Goal: Information Seeking & Learning: Check status

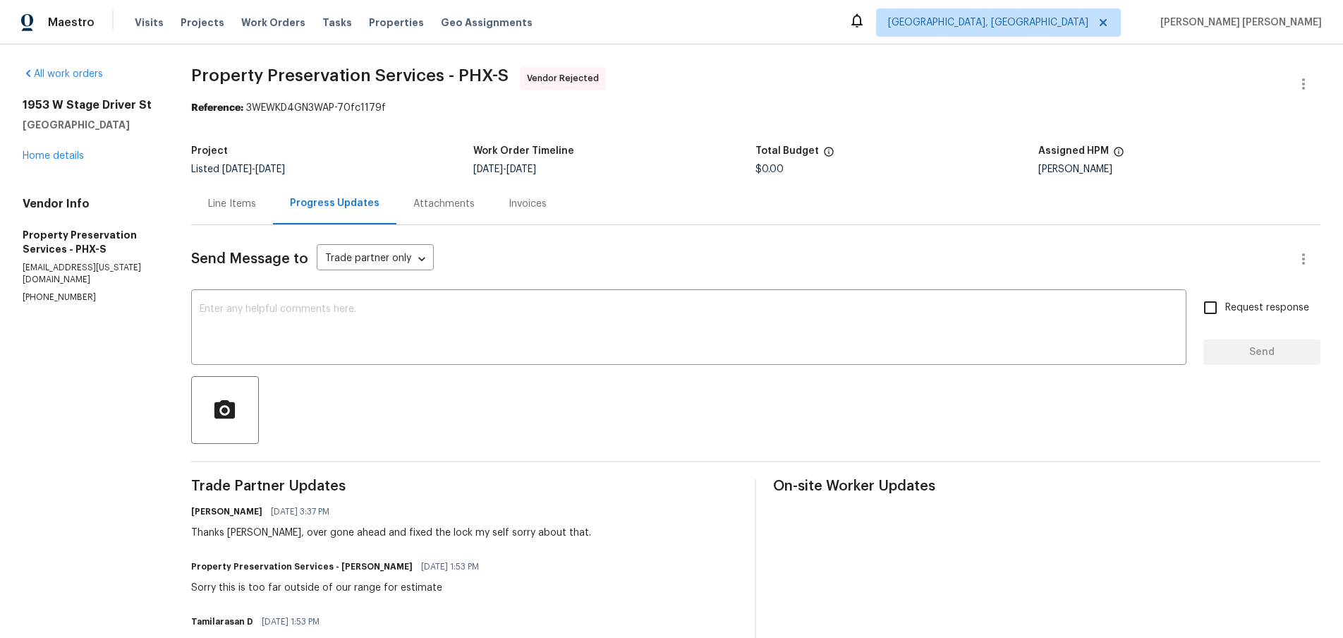
click at [231, 209] on div "Line Items" at bounding box center [232, 204] width 48 height 14
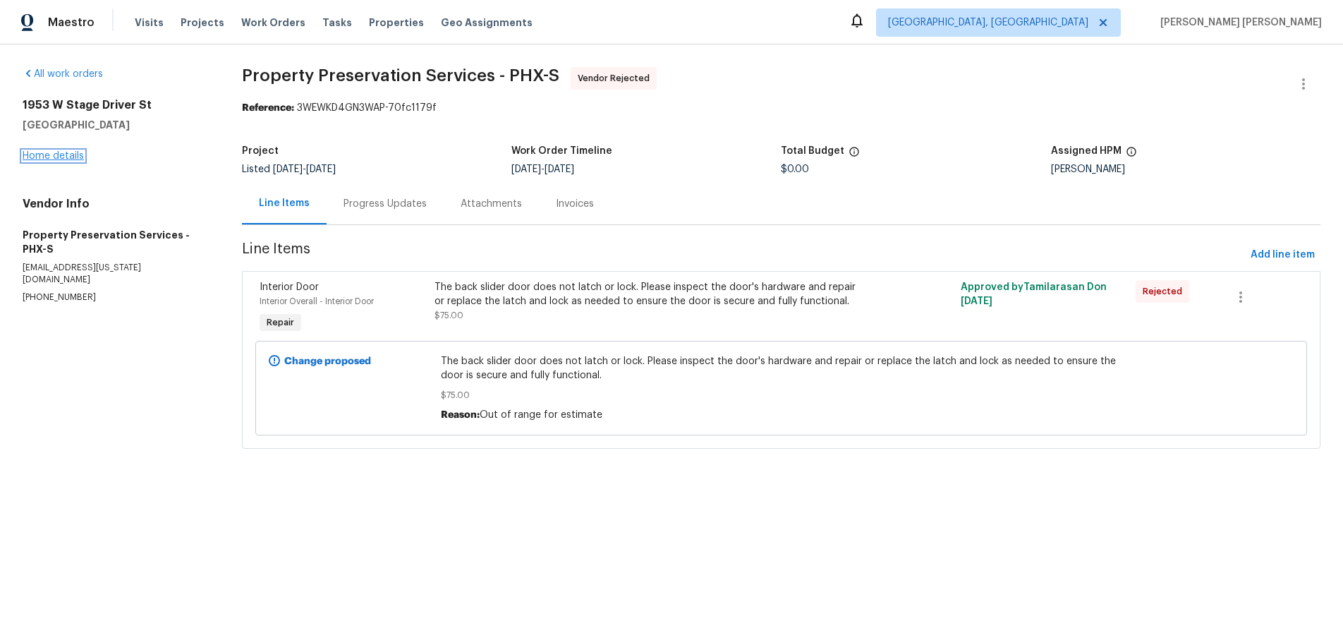
click at [73, 156] on link "Home details" at bounding box center [53, 156] width 61 height 10
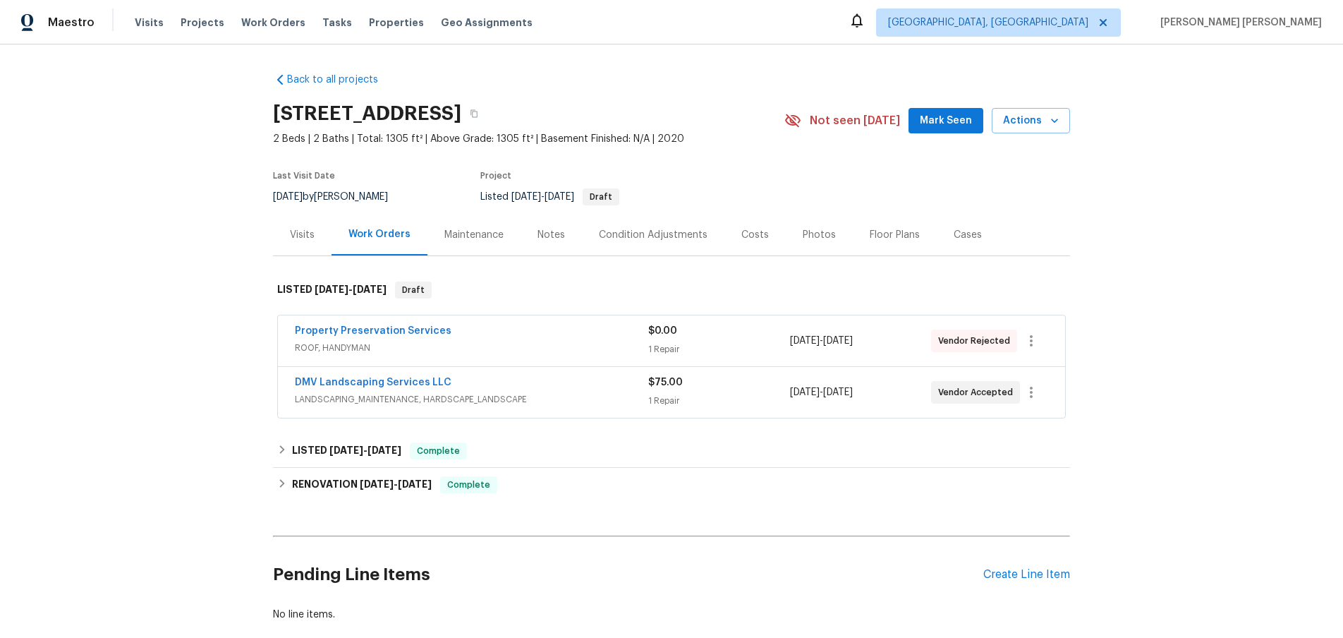
drag, startPoint x: 558, startPoint y: 395, endPoint x: 567, endPoint y: 392, distance: 8.9
click at [560, 394] on span "LANDSCAPING_MAINTENANCE, HARDSCAPE_LANDSCAPE" at bounding box center [471, 399] width 353 height 14
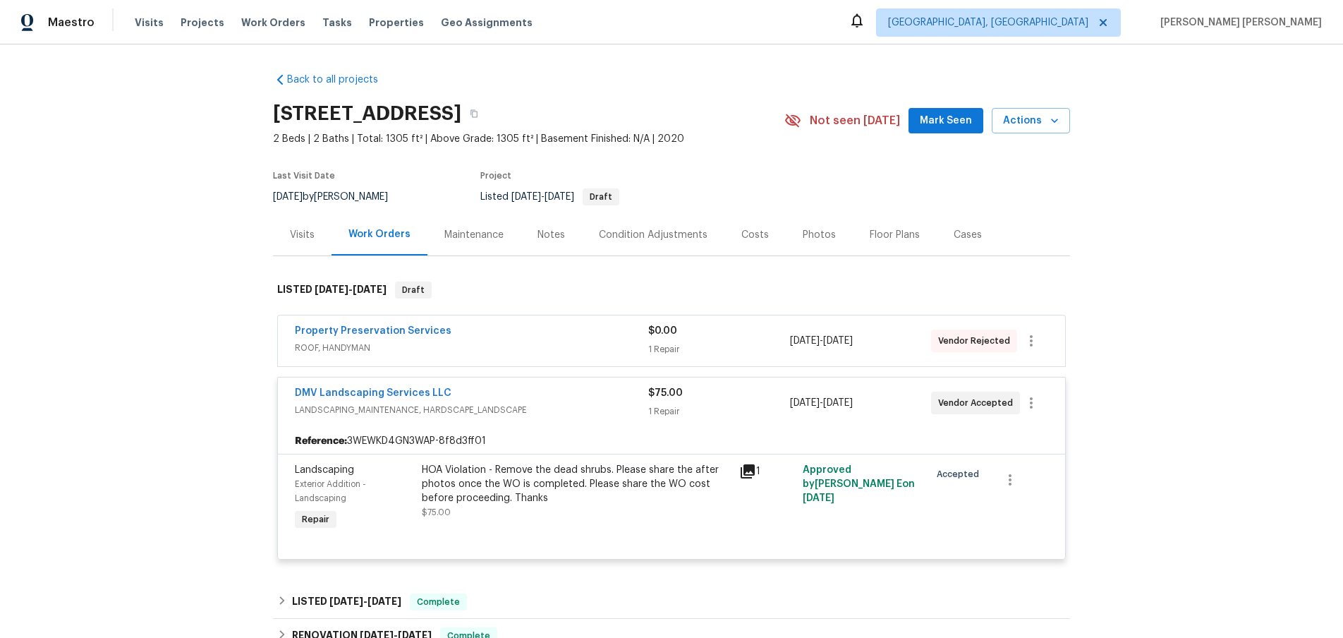
click at [307, 238] on div "Visits" at bounding box center [302, 235] width 25 height 14
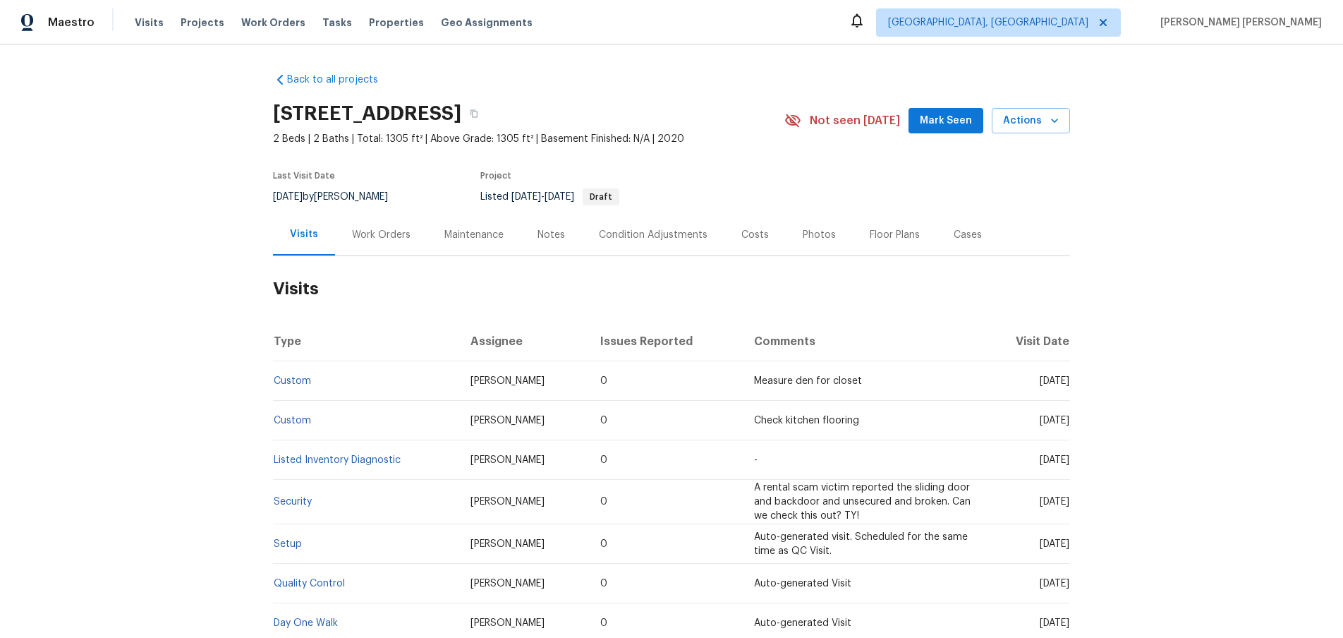
click at [382, 235] on div "Work Orders" at bounding box center [381, 235] width 59 height 14
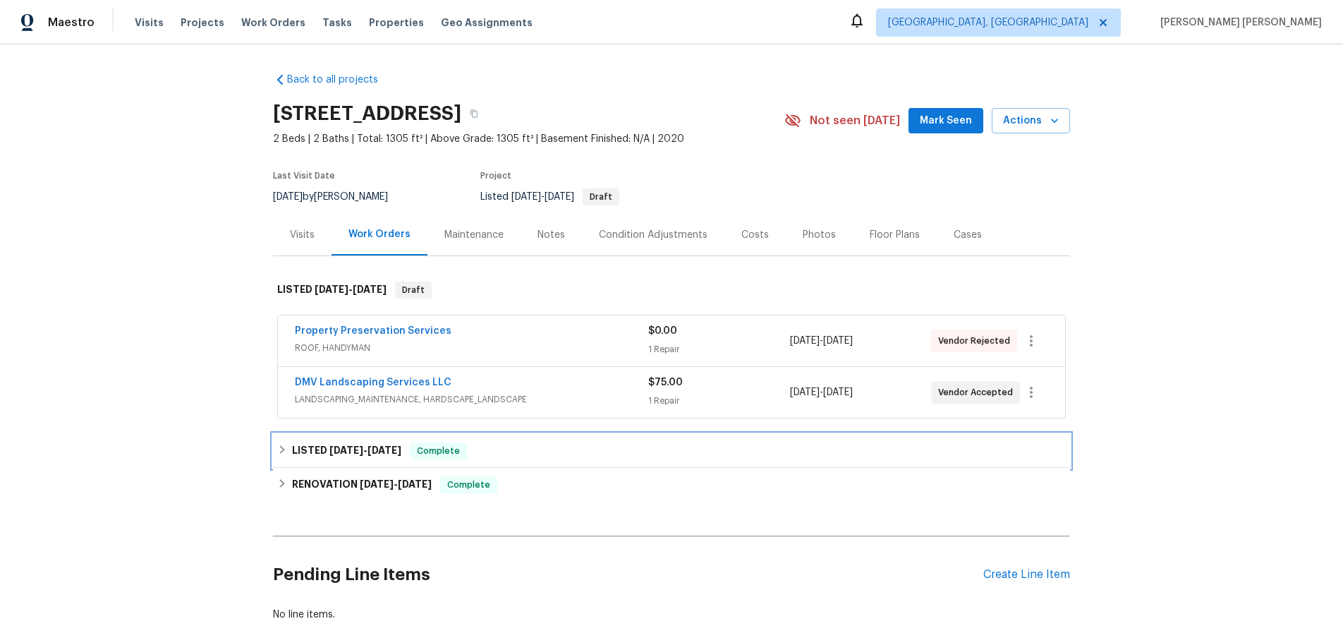
click at [339, 456] on h6 "LISTED [DATE] - [DATE]" at bounding box center [346, 450] width 109 height 17
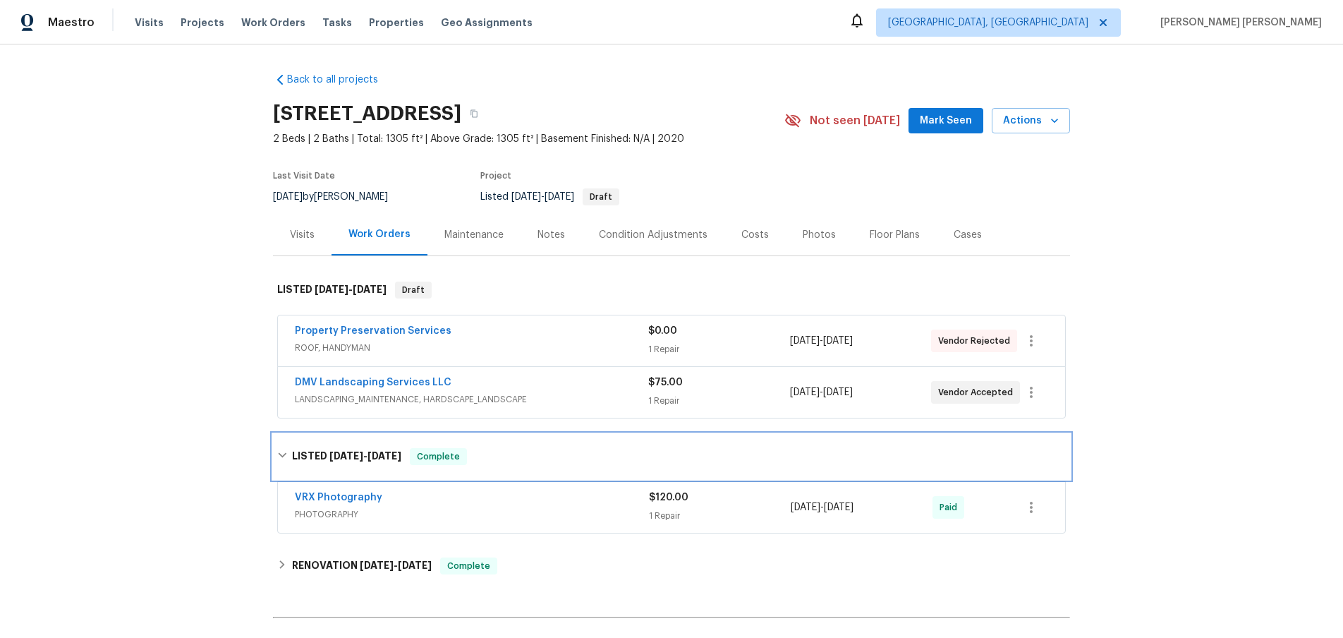
scroll to position [1, 0]
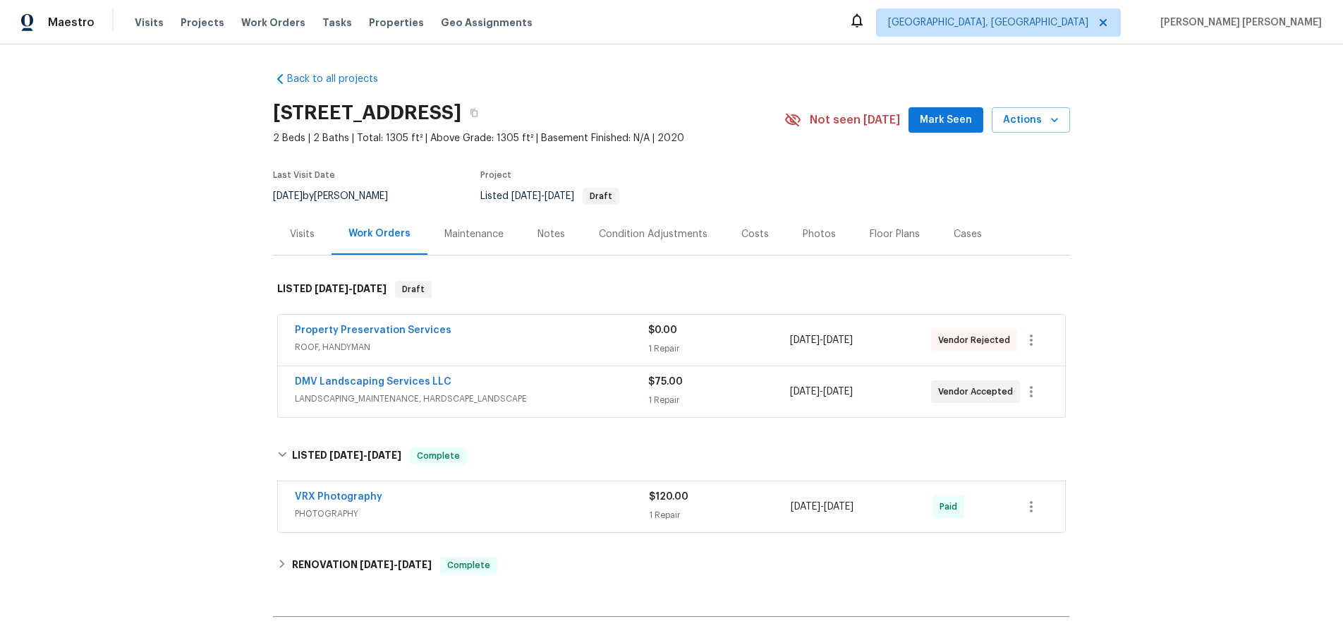
click at [581, 394] on span "LANDSCAPING_MAINTENANCE, HARDSCAPE_LANDSCAPE" at bounding box center [471, 399] width 353 height 14
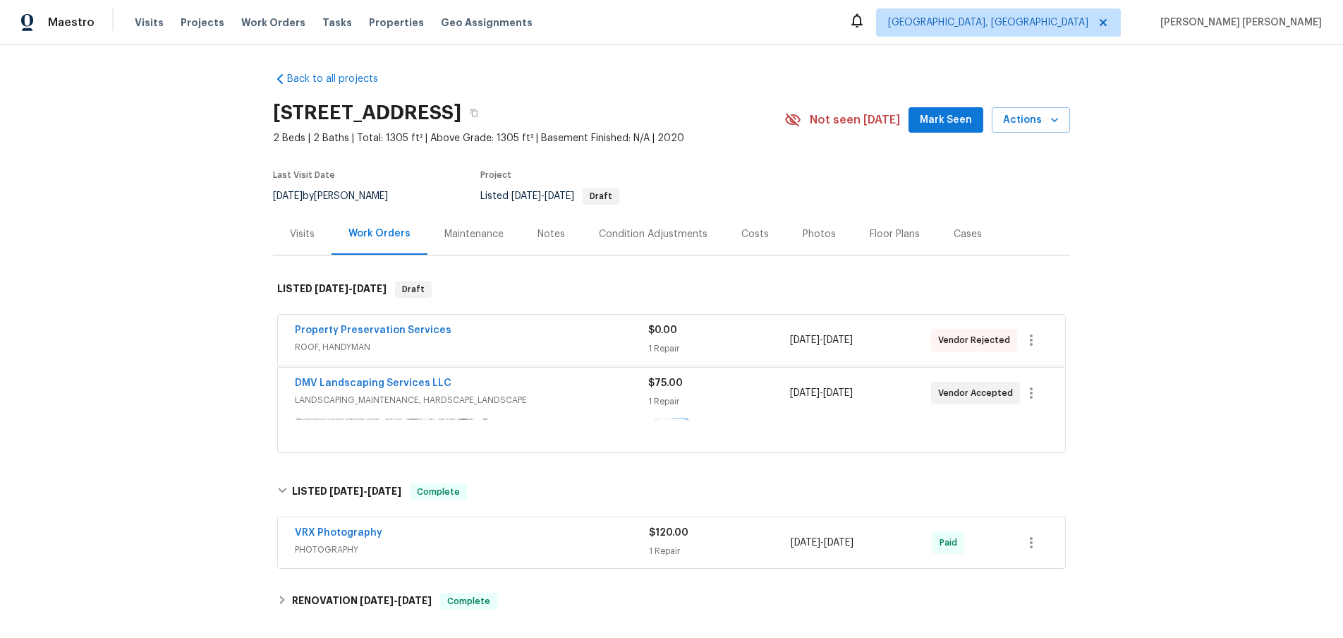
click at [581, 393] on div "DMV Landscaping Services LLC" at bounding box center [471, 384] width 353 height 17
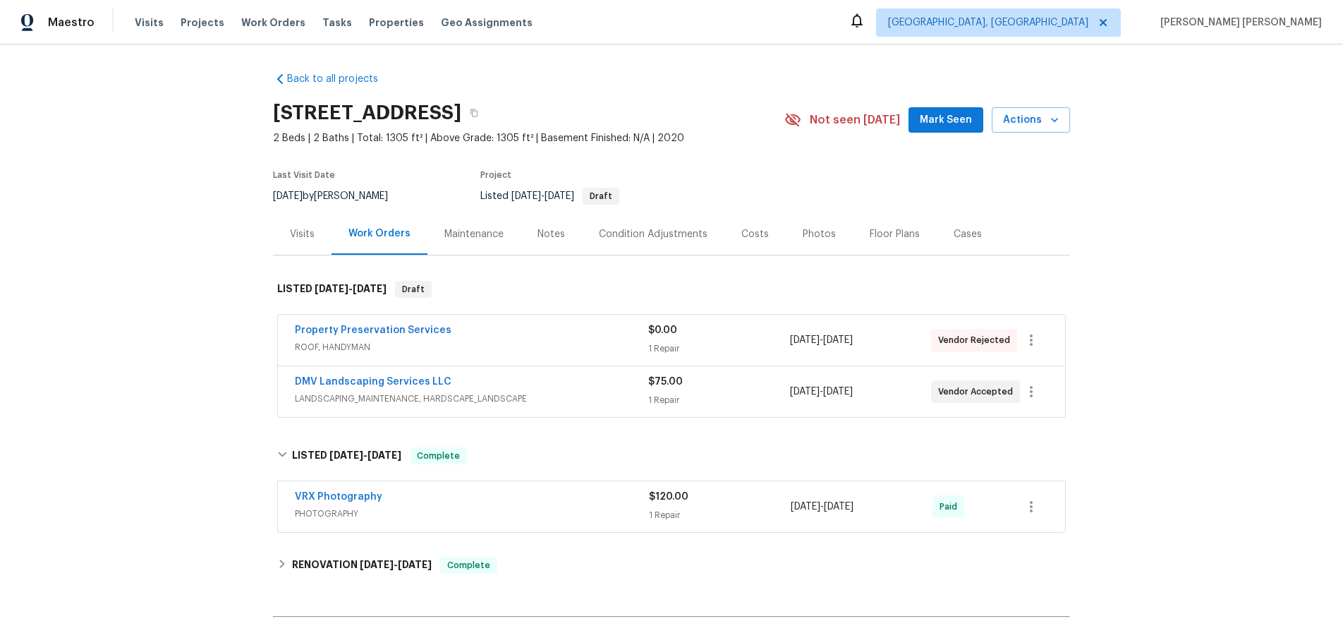
click at [581, 394] on span "LANDSCAPING_MAINTENANCE, HARDSCAPE_LANDSCAPE" at bounding box center [471, 399] width 353 height 14
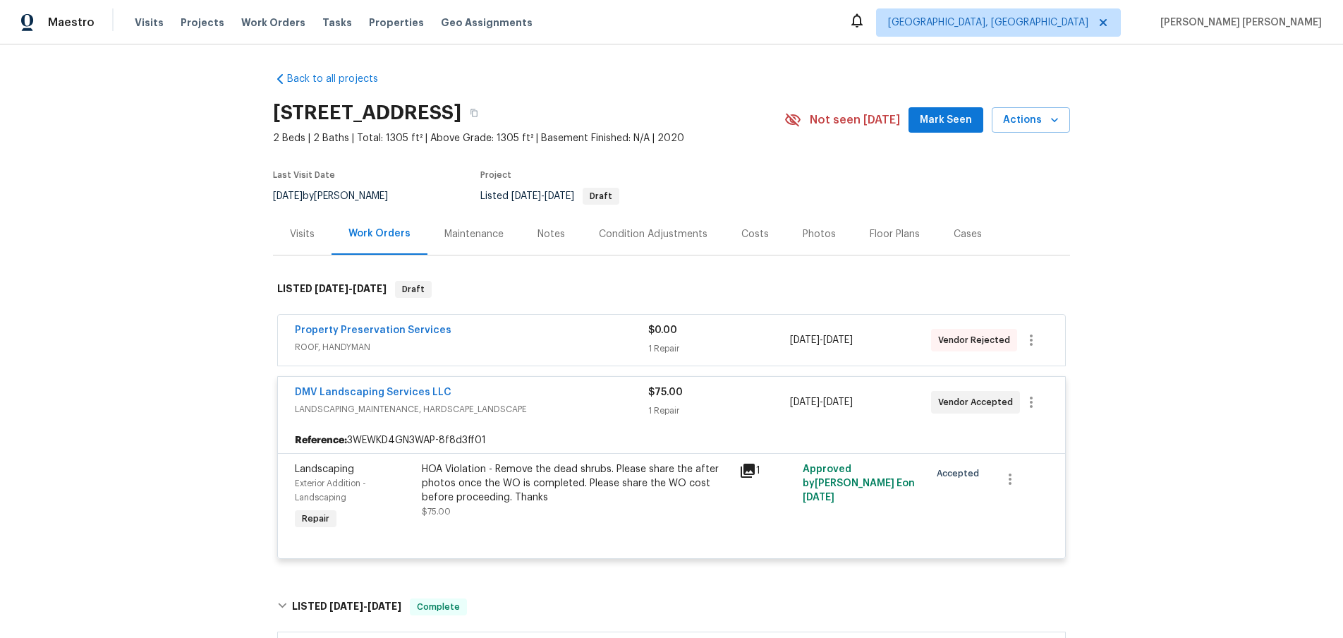
click at [298, 235] on div "Visits" at bounding box center [302, 234] width 25 height 14
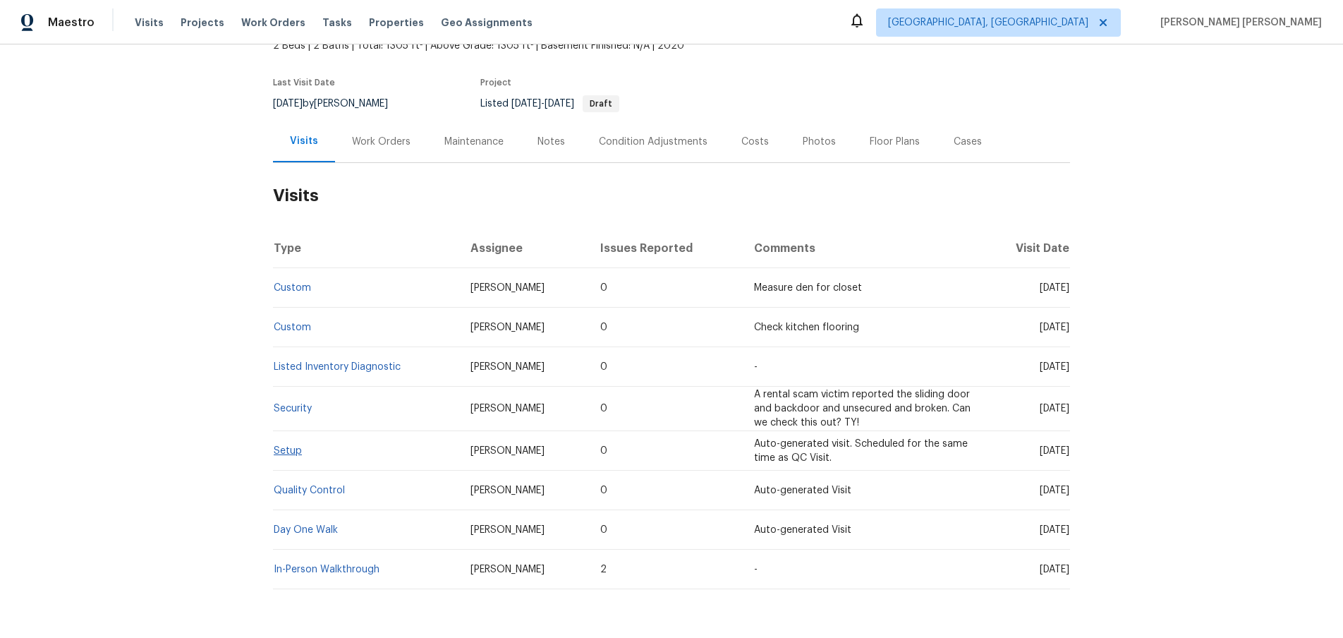
scroll to position [127, 0]
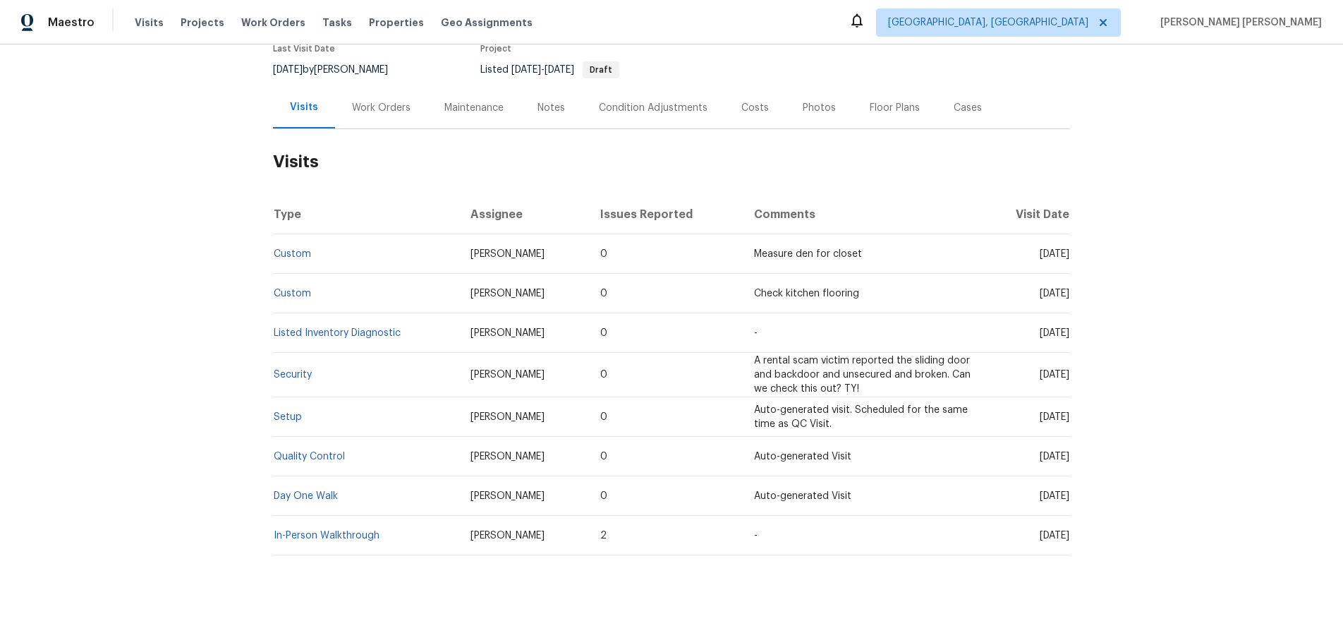
click at [392, 110] on div "Work Orders" at bounding box center [381, 108] width 59 height 14
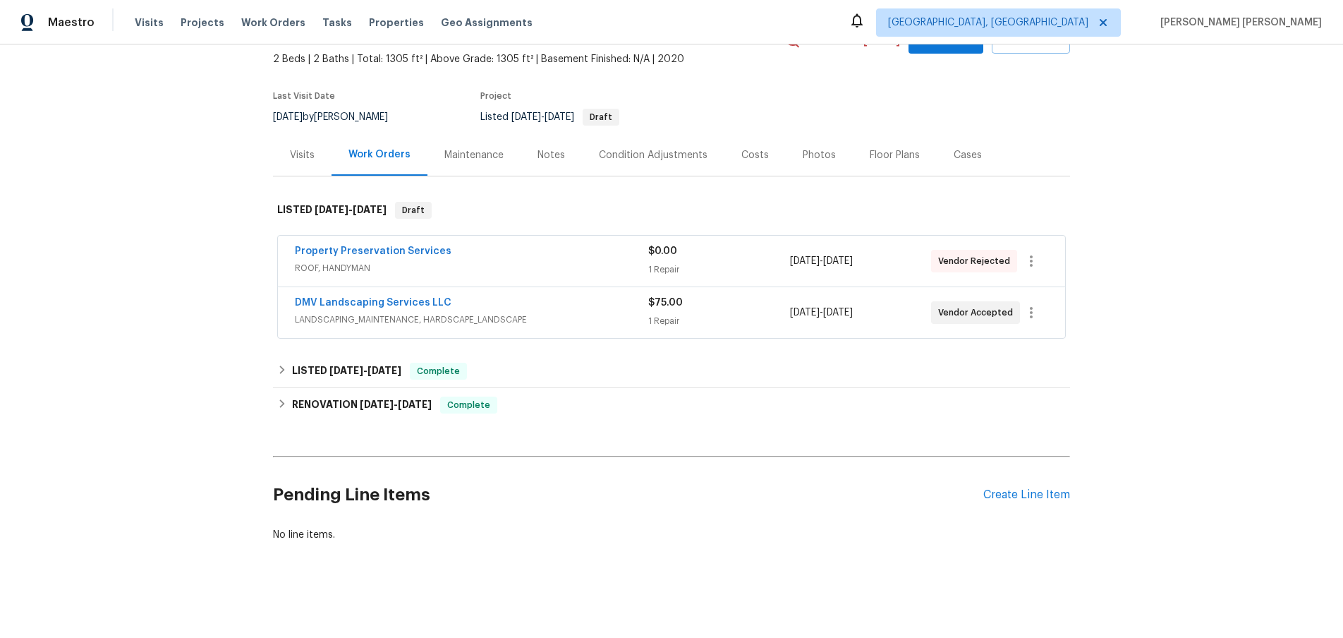
click at [961, 157] on div "Cases" at bounding box center [968, 155] width 28 height 14
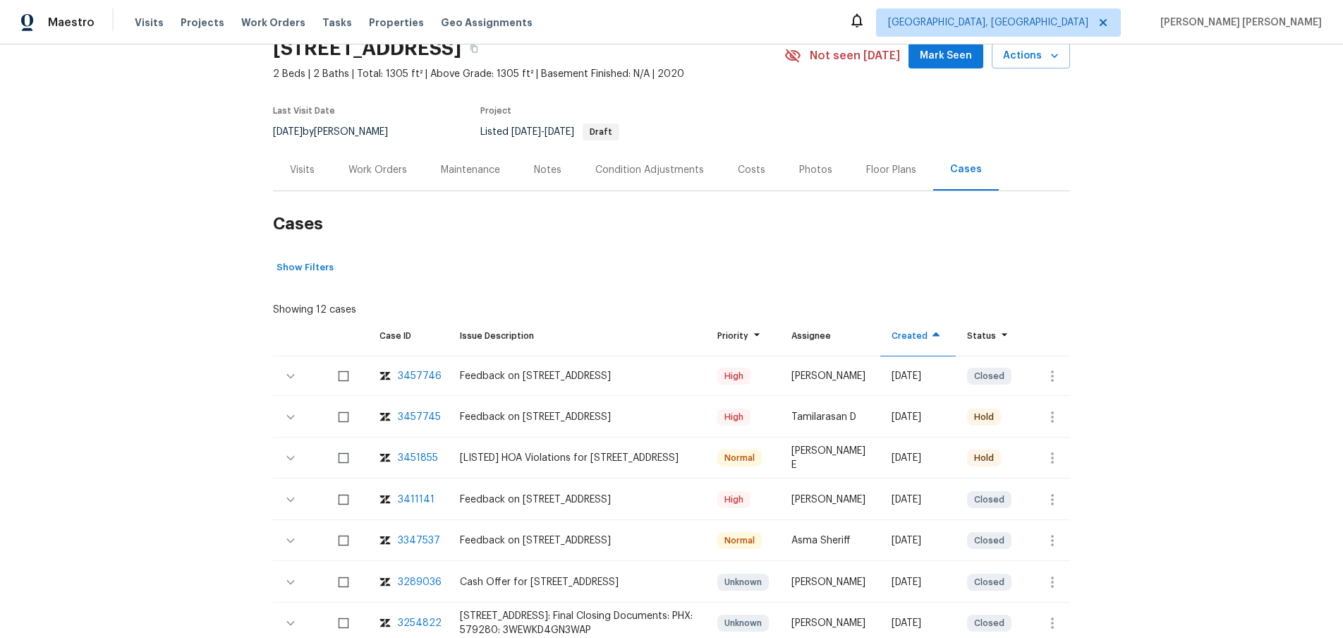
scroll to position [106, 0]
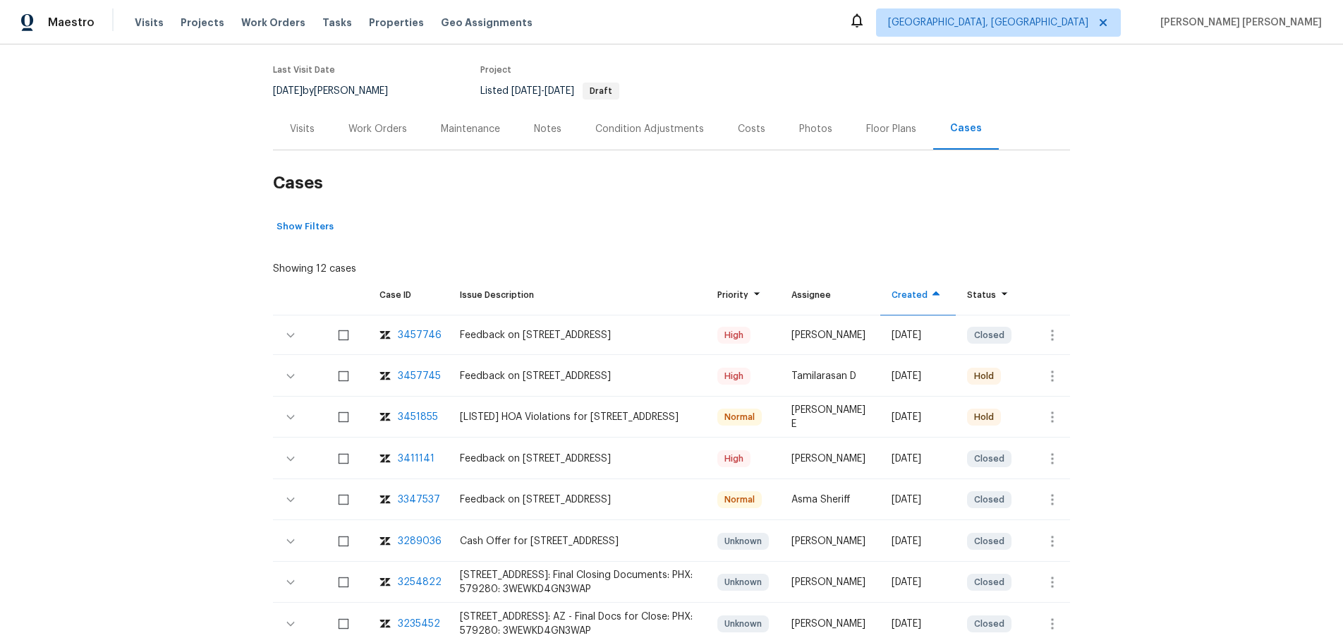
click at [295, 131] on div "Visits" at bounding box center [302, 129] width 25 height 14
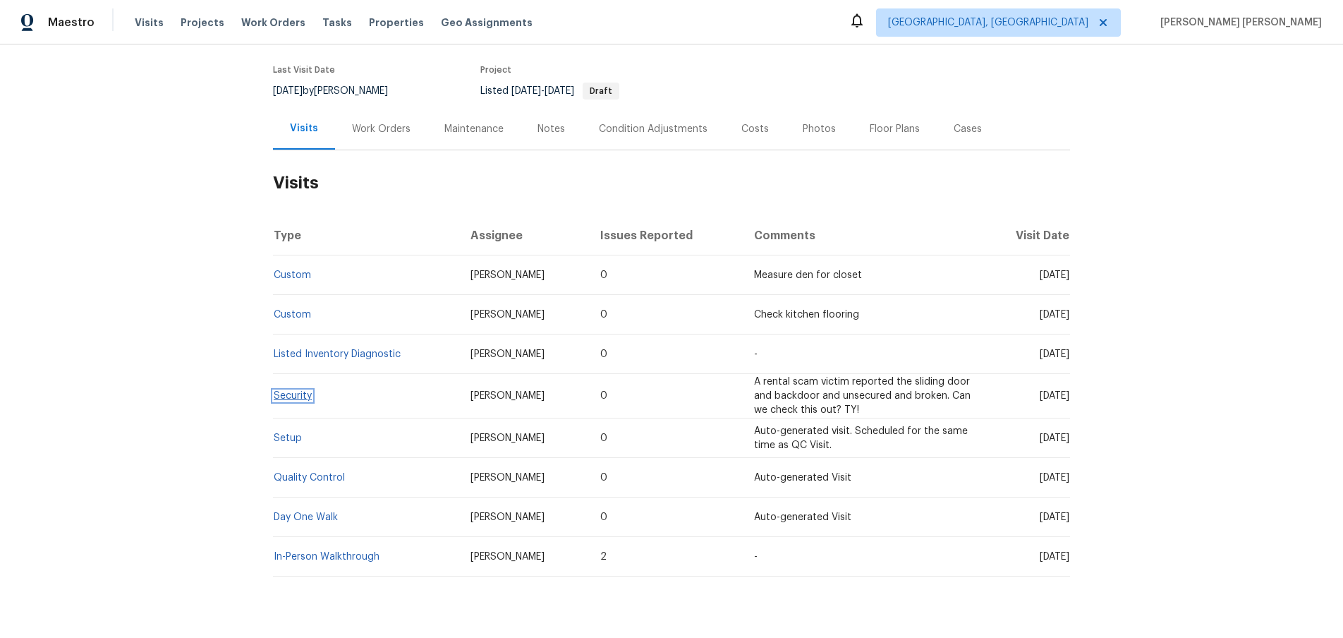
click at [289, 397] on link "Security" at bounding box center [293, 396] width 38 height 10
